Goal: Task Accomplishment & Management: Use online tool/utility

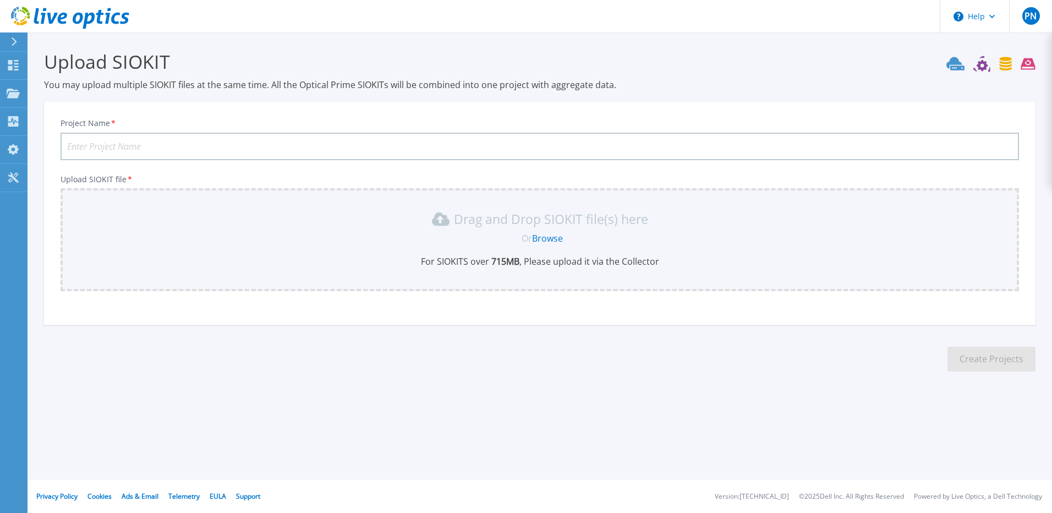
click at [560, 236] on link "Browse" at bounding box center [547, 238] width 31 height 12
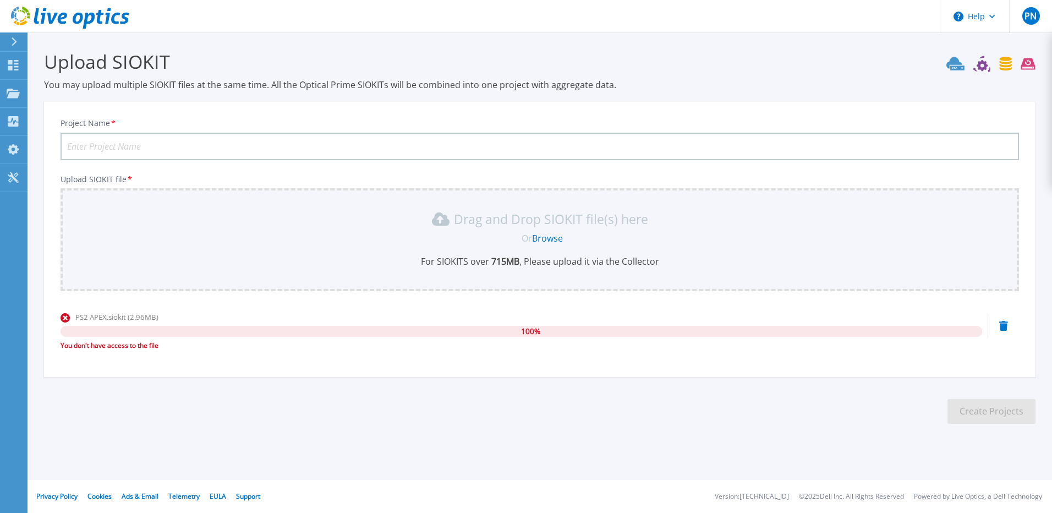
click at [549, 488] on footer "Privacy Policy Cookies Ads & Email Telemetry [PERSON_NAME] Support Version: [TE…" at bounding box center [538, 496] width 1025 height 33
click at [309, 146] on input "Project Name *" at bounding box center [540, 147] width 958 height 28
type input "PS2 APEX 4 Hour"
click at [353, 83] on p "You may upload multiple SIOKIT files at the same time. All the Optical Prime SI…" at bounding box center [539, 85] width 991 height 12
